Goal: Complete application form

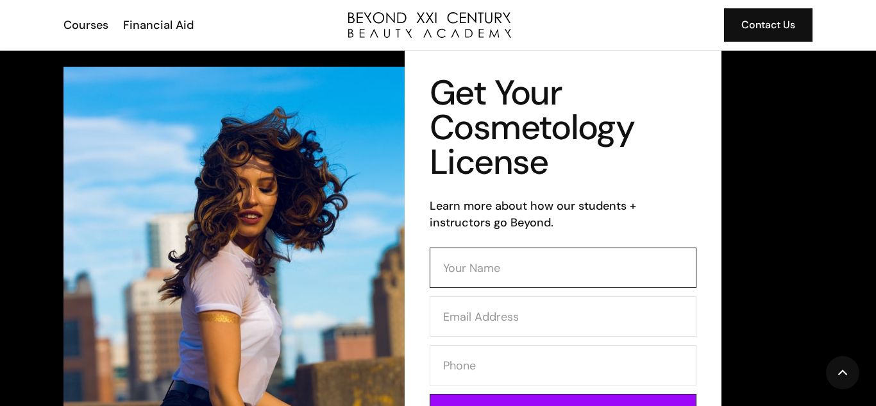
click at [462, 263] on input "Contact Form (Cosmo)" at bounding box center [563, 267] width 267 height 40
type input "Zoya Moore"
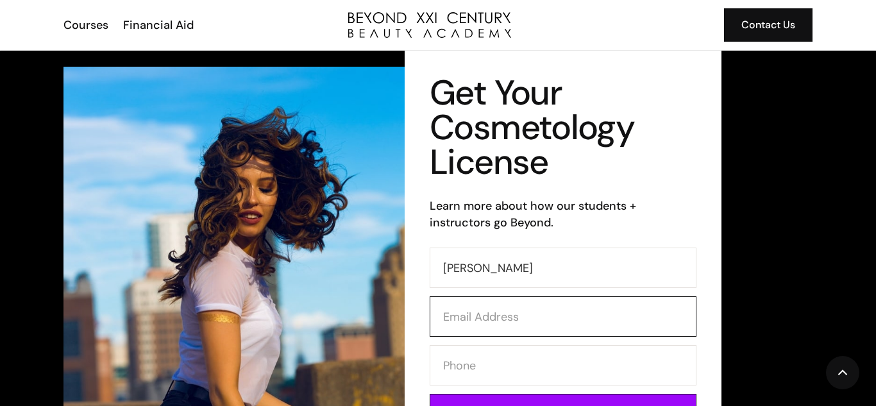
click at [478, 316] on input "Contact Form (Cosmo)" at bounding box center [563, 316] width 267 height 40
type input "zoyamoore20@gmail.com"
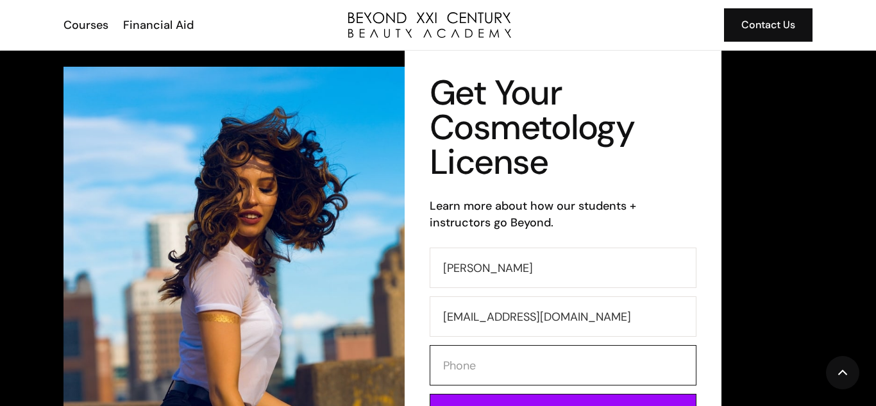
click at [470, 374] on input "Contact Form (Cosmo)" at bounding box center [563, 365] width 267 height 40
type input "3107069604"
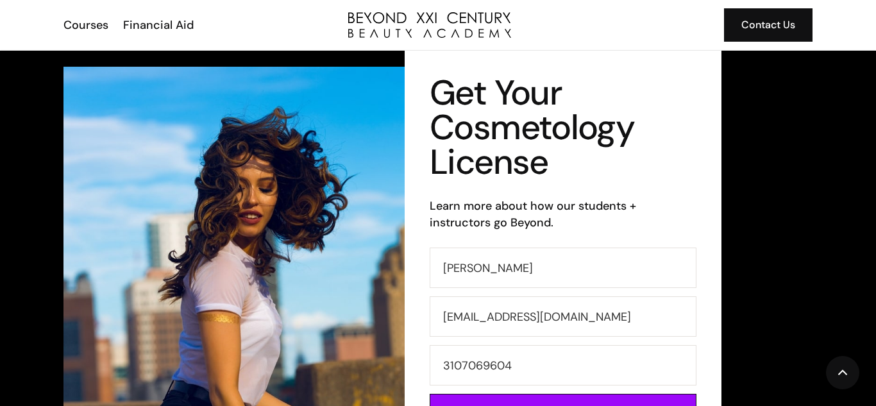
click at [705, 343] on div "Get Your Cosmetology License Learn more about how our students + instructors go…" at bounding box center [563, 264] width 317 height 426
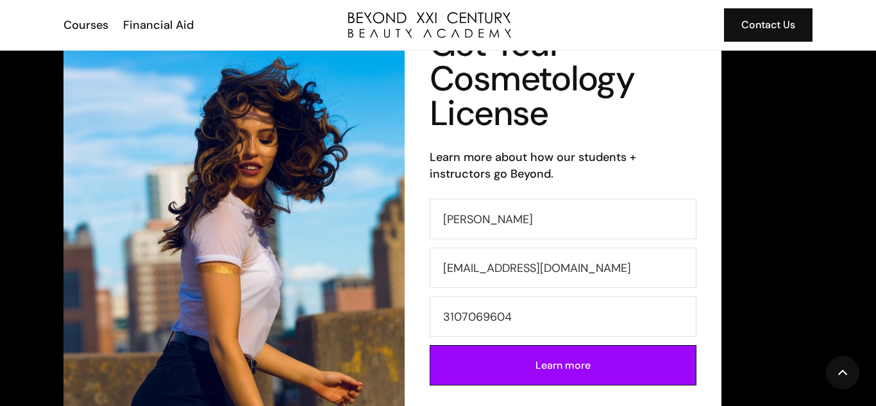
scroll to position [51, 0]
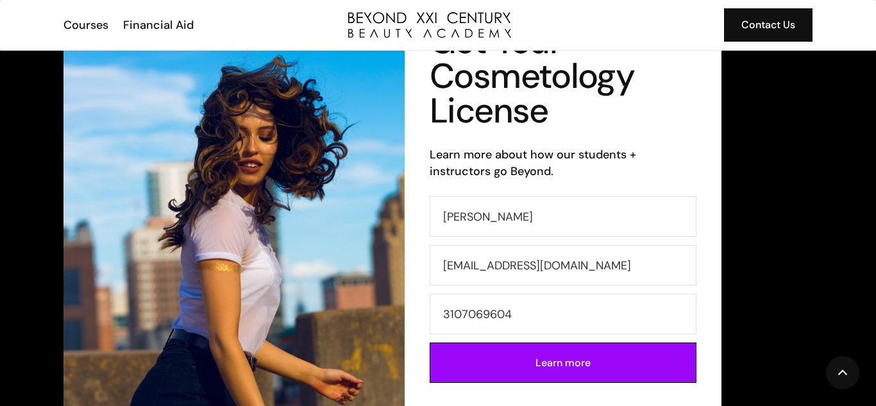
click at [708, 362] on div "Get Your Cosmetology License Learn more about how our students + instructors go…" at bounding box center [563, 212] width 317 height 426
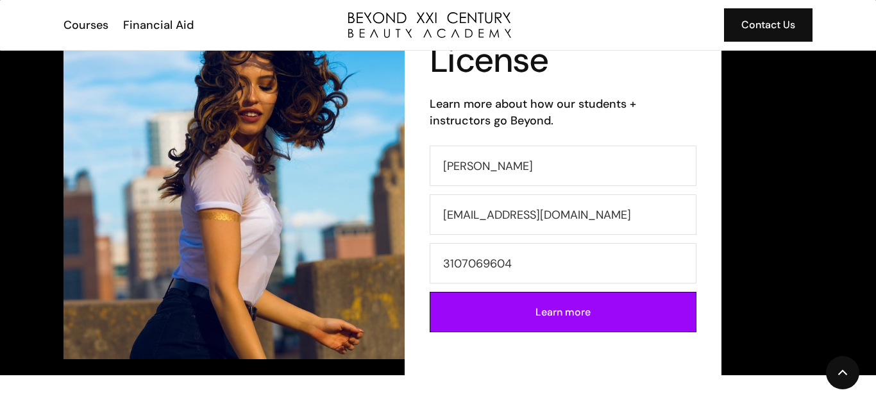
scroll to position [85, 0]
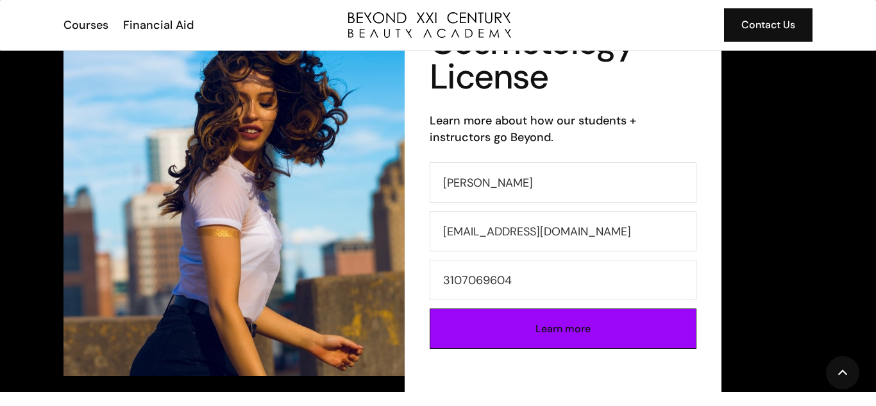
click at [508, 340] on input "Learn more" at bounding box center [563, 328] width 267 height 40
type input "Please wait..."
